Goal: Find specific page/section: Find specific page/section

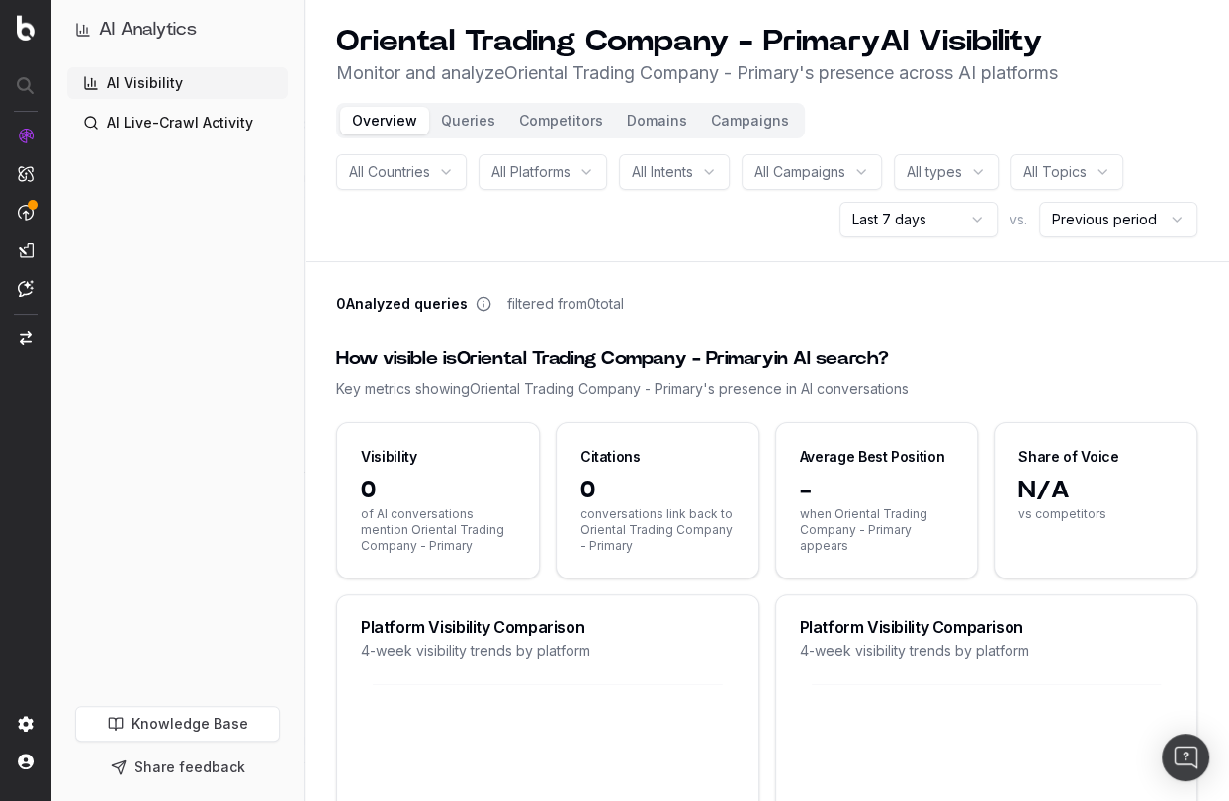
click at [720, 101] on header "Oriental Trading Company - Primary AI Visibility Monitor and analyze Oriental T…" at bounding box center [767, 131] width 925 height 262
click at [729, 112] on button "Campaigns" at bounding box center [750, 121] width 102 height 28
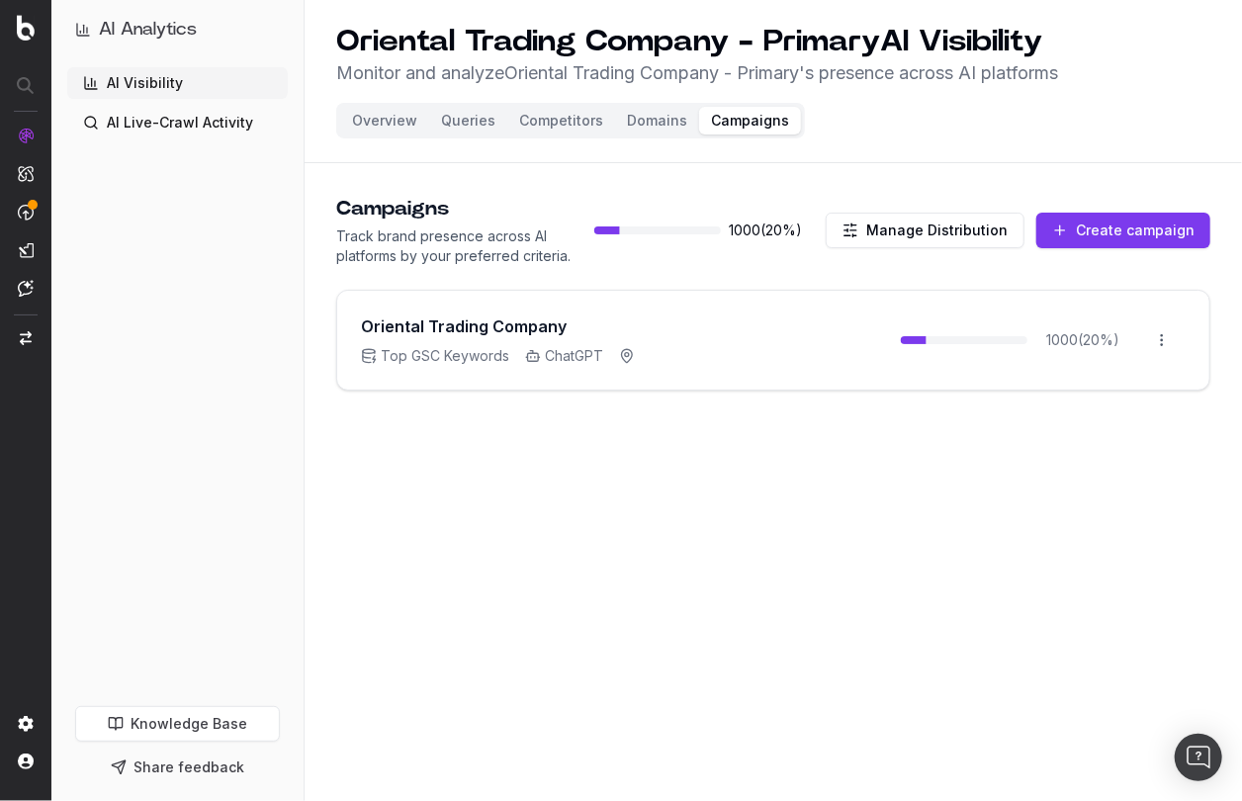
drag, startPoint x: 535, startPoint y: 608, endPoint x: 464, endPoint y: 521, distance: 112.4
click at [535, 608] on div "Oriental Trading Company - Primary AI Visibility Monitor and analyze Oriental T…" at bounding box center [773, 400] width 937 height 801
